Goal: Task Accomplishment & Management: Manage account settings

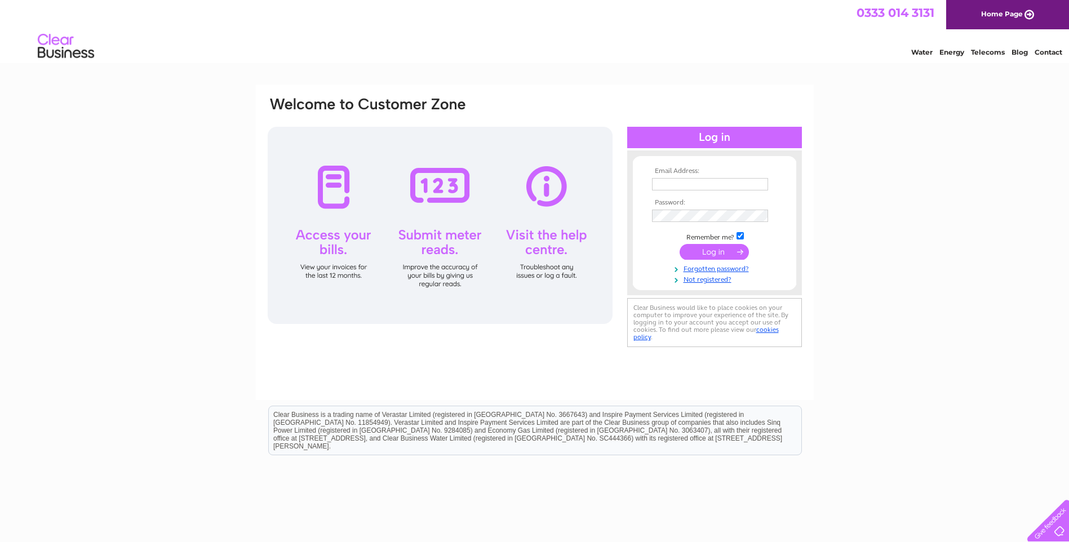
type input "[EMAIL_ADDRESS][DOMAIN_NAME]"
click at [718, 246] on input "submit" at bounding box center [714, 252] width 69 height 16
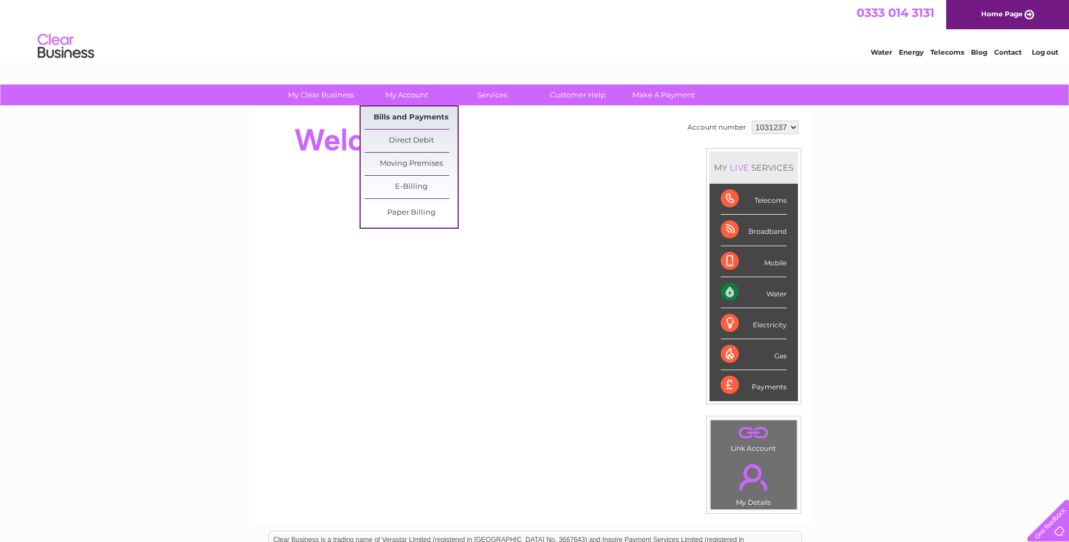
click at [411, 118] on link "Bills and Payments" at bounding box center [411, 117] width 93 height 23
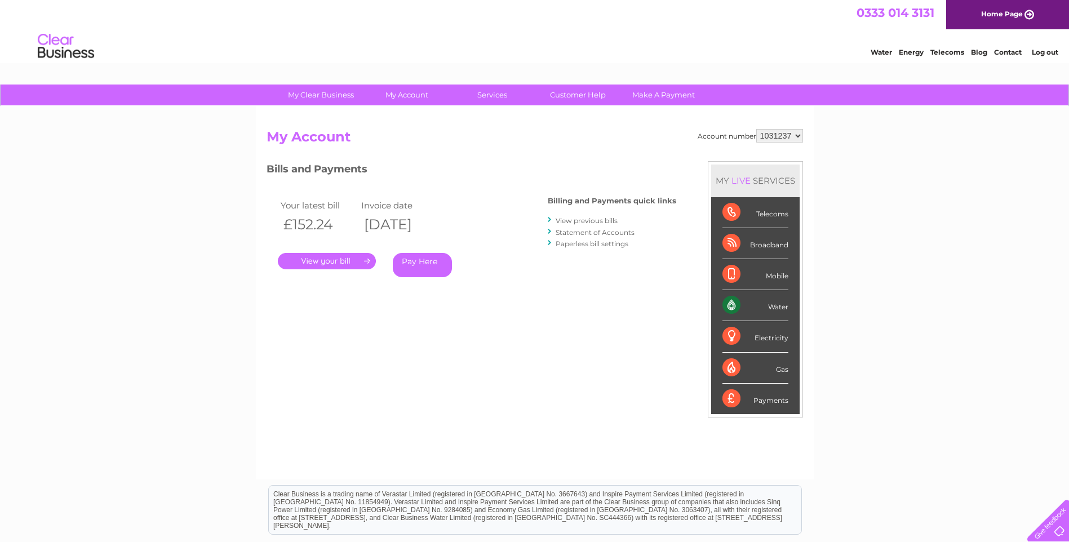
click at [313, 258] on link "." at bounding box center [327, 261] width 98 height 16
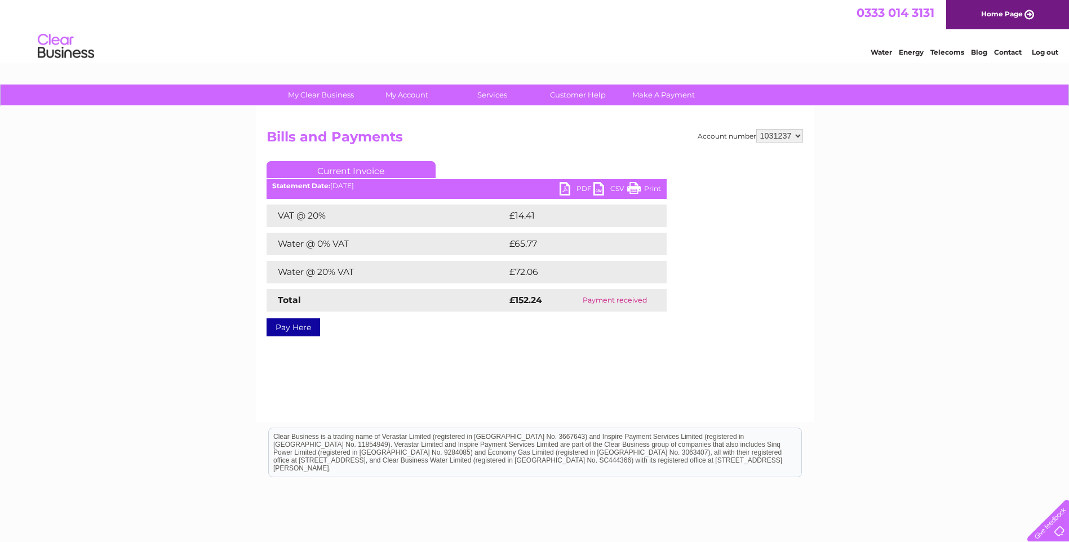
click at [566, 189] on link "PDF" at bounding box center [577, 190] width 34 height 16
